Goal: Task Accomplishment & Management: Use online tool/utility

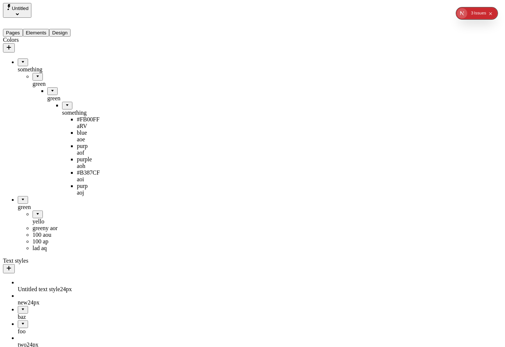
drag, startPoint x: 27, startPoint y: 177, endPoint x: 44, endPoint y: 158, distance: 24.6
drag, startPoint x: 25, startPoint y: 175, endPoint x: 31, endPoint y: 231, distance: 56.5
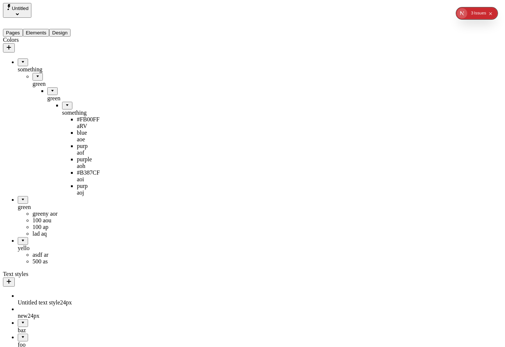
drag, startPoint x: 28, startPoint y: 220, endPoint x: 61, endPoint y: 205, distance: 35.6
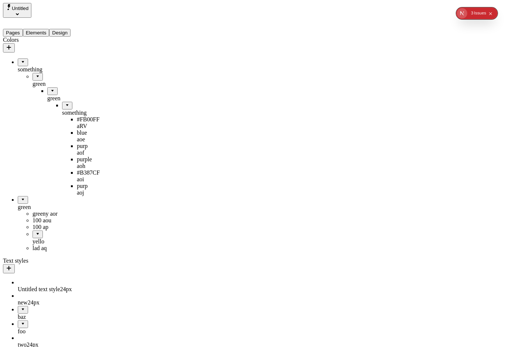
drag, startPoint x: 61, startPoint y: 215, endPoint x: 35, endPoint y: 230, distance: 29.8
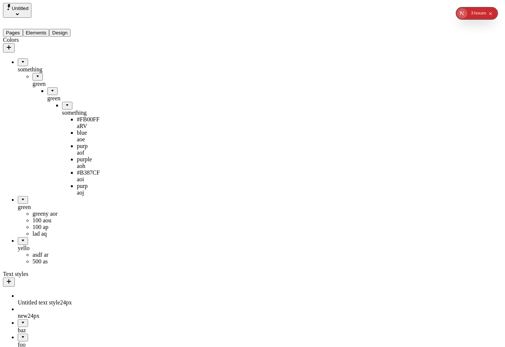
drag, startPoint x: 23, startPoint y: 221, endPoint x: 42, endPoint y: 44, distance: 178.0
drag, startPoint x: 32, startPoint y: 222, endPoint x: 79, endPoint y: 167, distance: 72.0
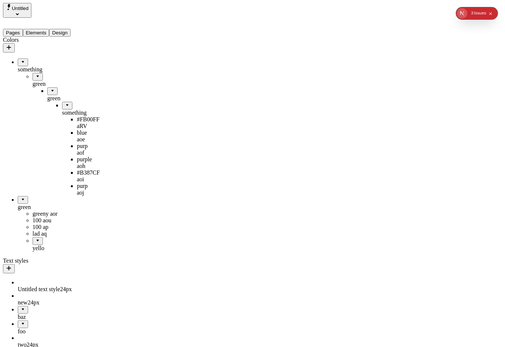
click at [41, 245] on div "yello" at bounding box center [62, 248] width 59 height 7
drag, startPoint x: 38, startPoint y: 219, endPoint x: 24, endPoint y: 42, distance: 177.2
drag, startPoint x: 29, startPoint y: 222, endPoint x: 52, endPoint y: 42, distance: 182.2
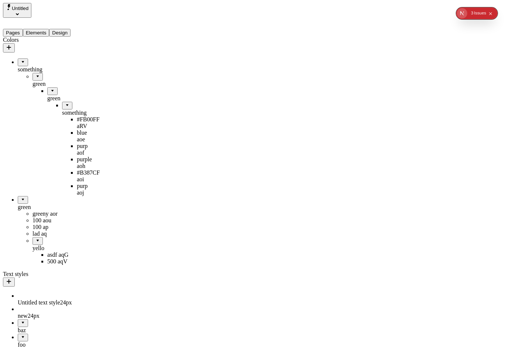
drag, startPoint x: 33, startPoint y: 222, endPoint x: 55, endPoint y: 68, distance: 156.1
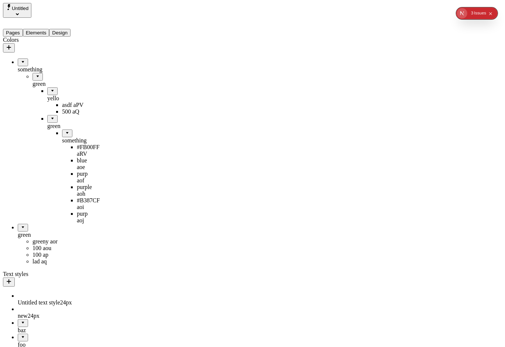
drag, startPoint x: 40, startPoint y: 76, endPoint x: 58, endPoint y: 58, distance: 25.3
drag, startPoint x: 41, startPoint y: 63, endPoint x: 60, endPoint y: 105, distance: 46.0
drag, startPoint x: 43, startPoint y: 76, endPoint x: 68, endPoint y: 59, distance: 30.1
drag, startPoint x: 44, startPoint y: 66, endPoint x: 72, endPoint y: 107, distance: 49.7
drag, startPoint x: 30, startPoint y: 62, endPoint x: 55, endPoint y: 106, distance: 50.6
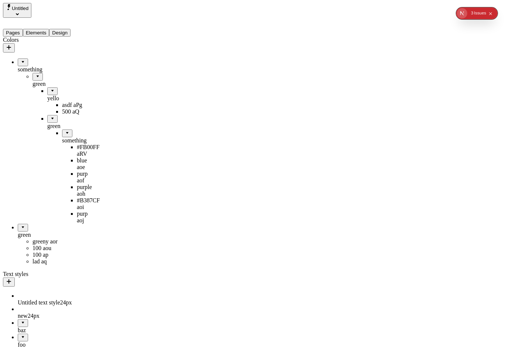
drag, startPoint x: 54, startPoint y: 76, endPoint x: 67, endPoint y: 47, distance: 31.8
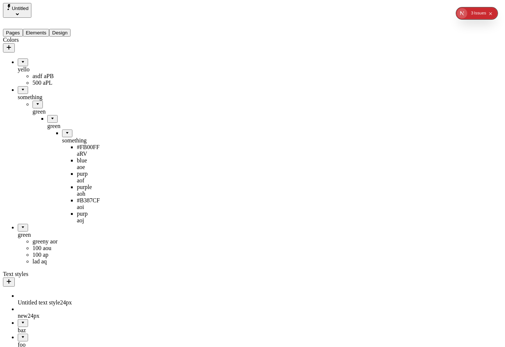
drag, startPoint x: 29, startPoint y: 52, endPoint x: 78, endPoint y: 93, distance: 63.5
drag, startPoint x: 31, startPoint y: 61, endPoint x: 79, endPoint y: 106, distance: 65.9
drag, startPoint x: 52, startPoint y: 67, endPoint x: 44, endPoint y: 60, distance: 10.7
drag, startPoint x: 28, startPoint y: 66, endPoint x: 65, endPoint y: 105, distance: 53.6
drag, startPoint x: 32, startPoint y: 67, endPoint x: 75, endPoint y: 105, distance: 57.3
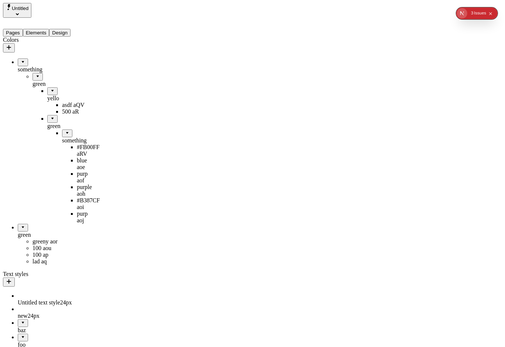
drag, startPoint x: 51, startPoint y: 77, endPoint x: 58, endPoint y: 60, distance: 18.3
drag, startPoint x: 26, startPoint y: 63, endPoint x: 64, endPoint y: 105, distance: 57.0
drag, startPoint x: 38, startPoint y: 76, endPoint x: 40, endPoint y: 58, distance: 17.8
drag, startPoint x: 28, startPoint y: 65, endPoint x: 73, endPoint y: 103, distance: 59.2
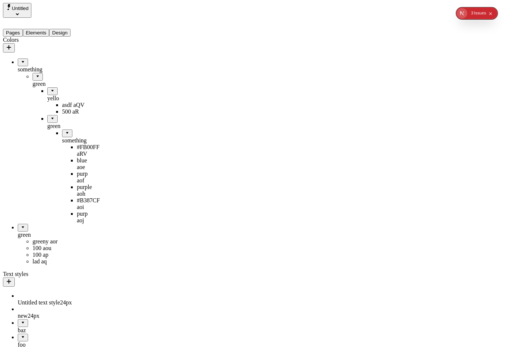
drag, startPoint x: 38, startPoint y: 76, endPoint x: 47, endPoint y: 55, distance: 23.5
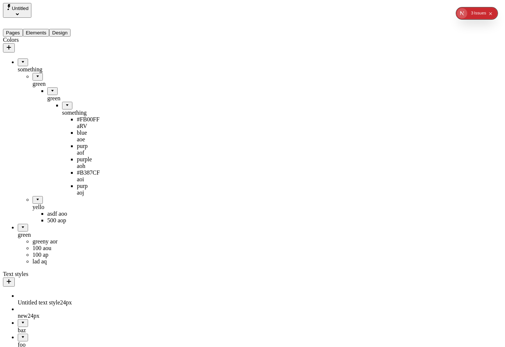
drag, startPoint x: 37, startPoint y: 166, endPoint x: 58, endPoint y: 72, distance: 97.1
